Goal: Information Seeking & Learning: Learn about a topic

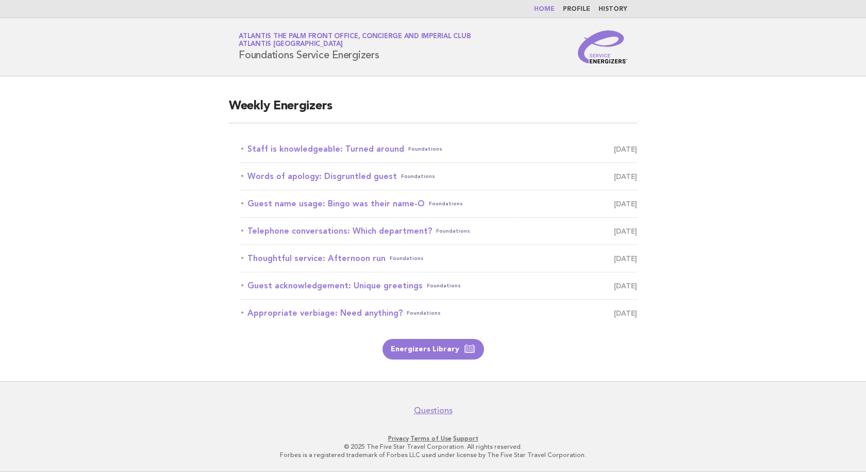
click at [543, 8] on link "Home" at bounding box center [544, 9] width 21 height 6
click at [381, 153] on link "Staff is knowledgeable: Turned around Foundations October 10" at bounding box center [439, 149] width 396 height 14
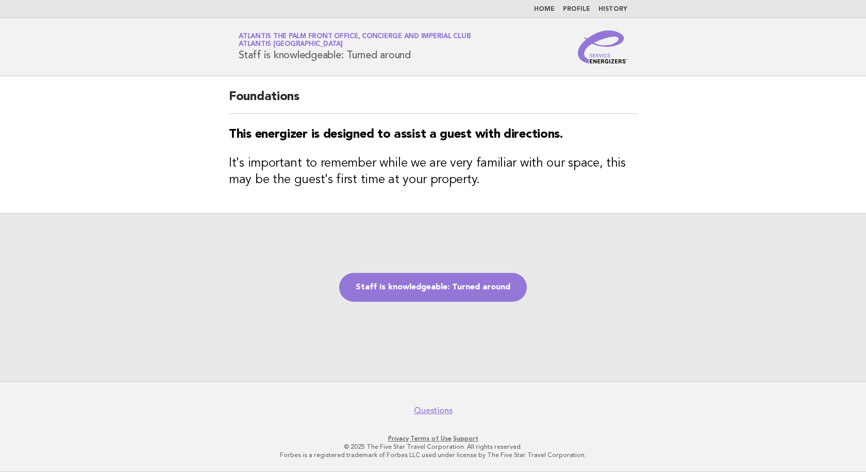
click at [546, 10] on link "Home" at bounding box center [544, 9] width 21 height 6
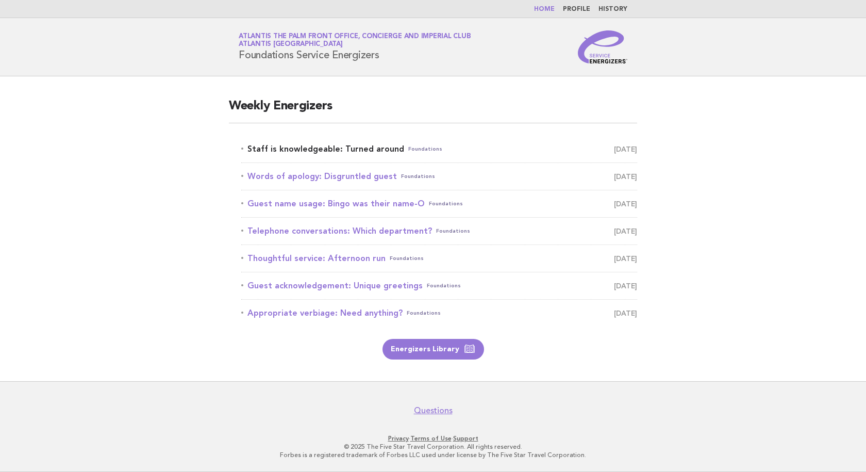
click at [334, 147] on link "Staff is knowledgeable: Turned around Foundations [DATE]" at bounding box center [439, 149] width 396 height 14
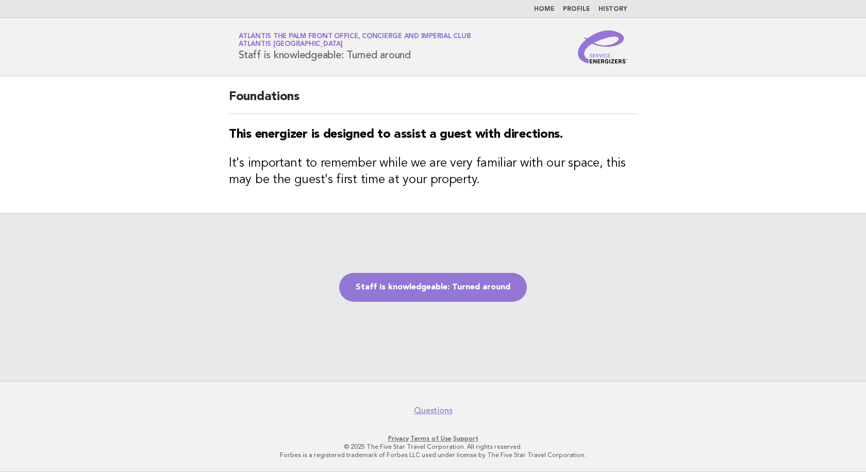
drag, startPoint x: 430, startPoint y: 62, endPoint x: 228, endPoint y: 50, distance: 202.5
click at [228, 50] on div "Service Energizers Atlantis The Palm Front Office, Concierge and Imperial Club …" at bounding box center [433, 46] width 418 height 33
copy h1 "Staff is knowledgeable: Turned around"
click at [438, 58] on h1 "Service Energizers Atlantis The Palm Front Office, Concierge and Imperial Club …" at bounding box center [355, 47] width 232 height 27
drag, startPoint x: 427, startPoint y: 58, endPoint x: 239, endPoint y: 59, distance: 188.7
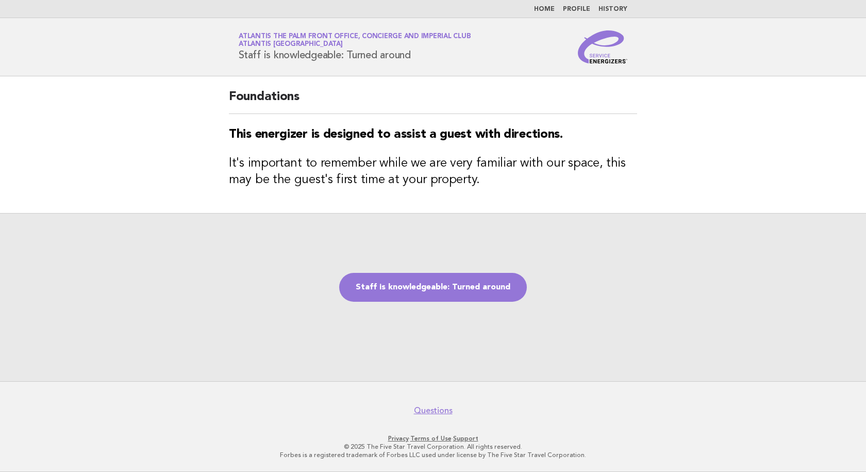
click at [239, 59] on h1 "Service Energizers Atlantis The Palm Front Office, Concierge and Imperial Club …" at bounding box center [355, 47] width 232 height 27
copy h1 "Staff is knowledgeable: Turned around"
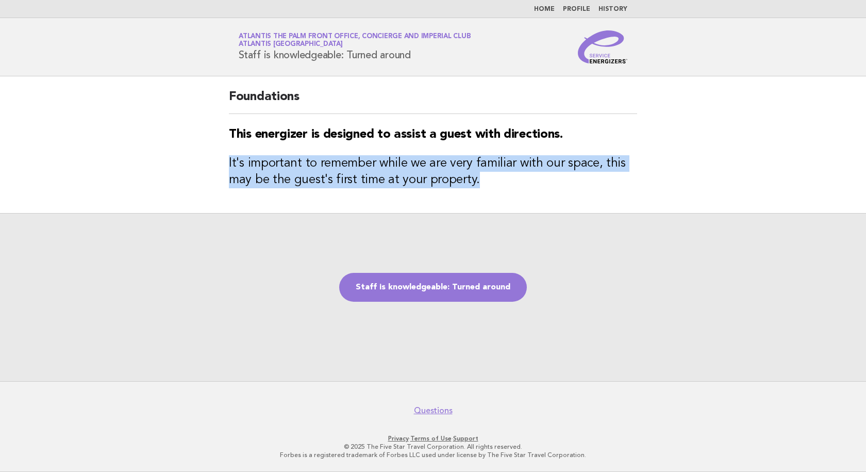
drag, startPoint x: 501, startPoint y: 186, endPoint x: 223, endPoint y: 165, distance: 278.1
click at [223, 165] on div "Foundations This energizer is designed to assist a guest with directions. It's …" at bounding box center [433, 144] width 433 height 137
copy h3 "It's important to remember while we are very familiar with our space, this may …"
